Goal: Find specific page/section: Find specific page/section

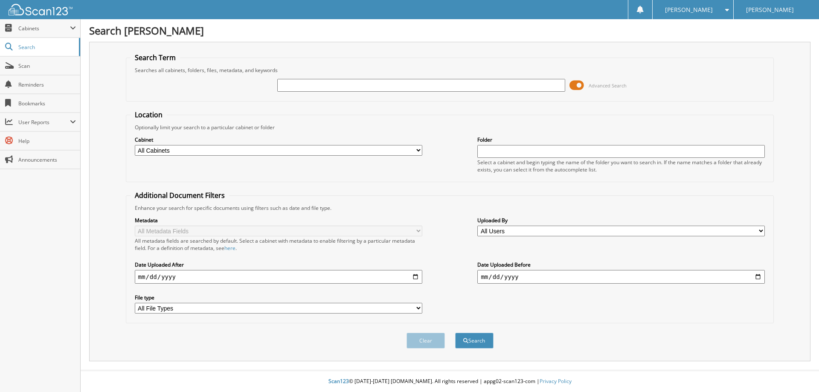
click at [377, 87] on input "text" at bounding box center [421, 85] width 288 height 13
paste input "20F18925"
type input "20F18925"
click at [455, 333] on button "Search" at bounding box center [474, 341] width 38 height 16
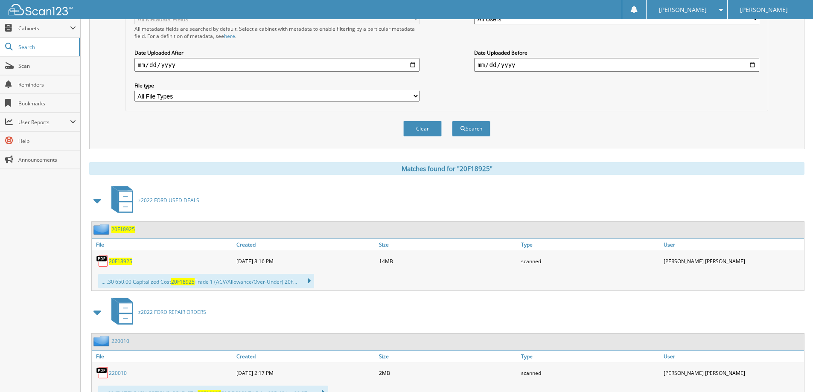
scroll to position [213, 0]
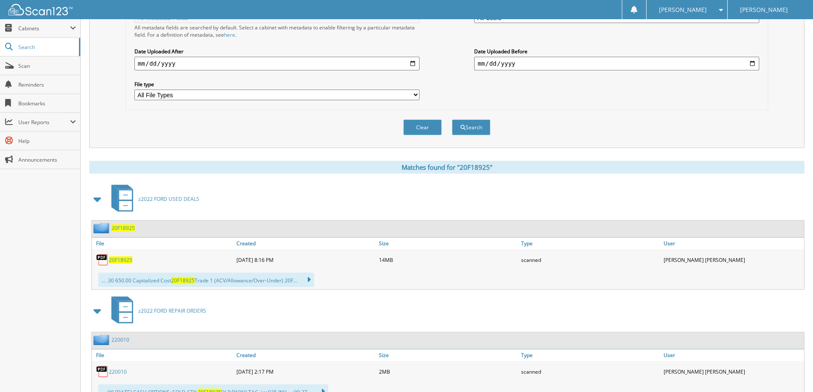
click at [119, 260] on span "20F18925" at bounding box center [120, 259] width 23 height 7
